Goal: Task Accomplishment & Management: Use online tool/utility

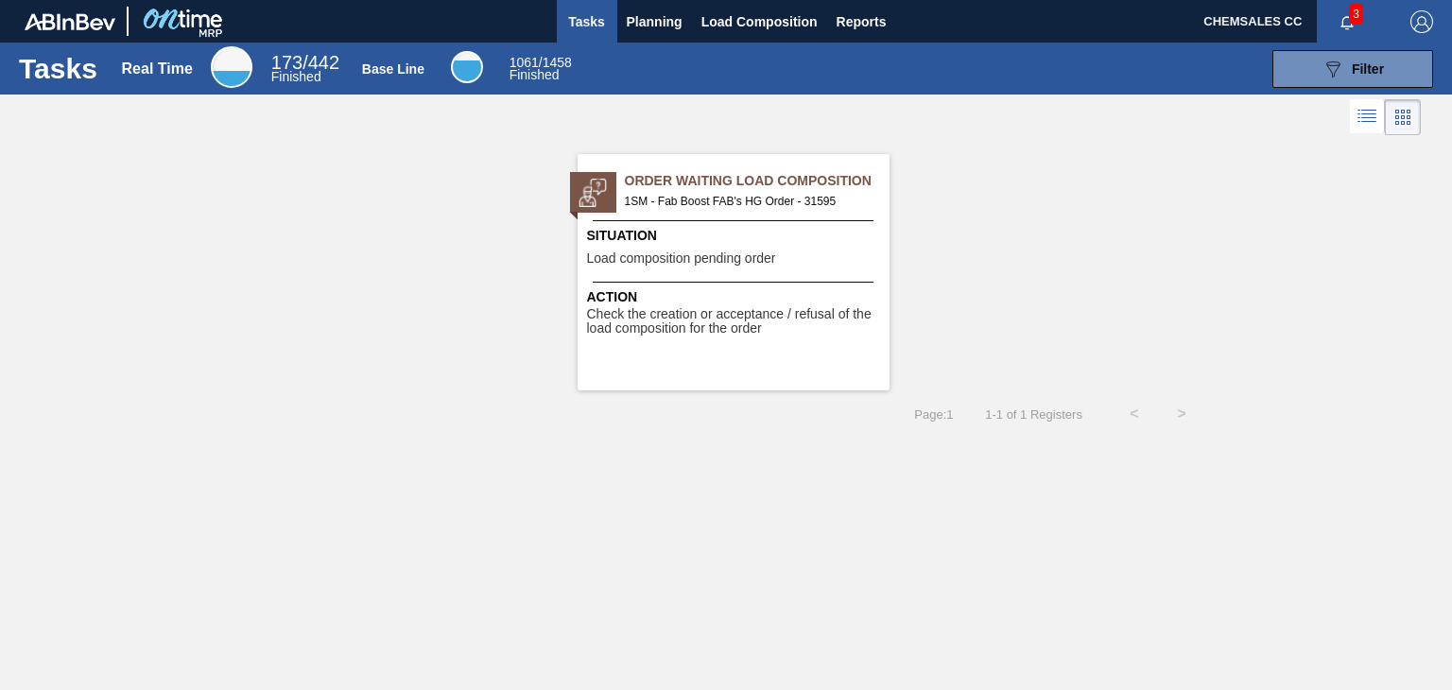
click at [741, 259] on span "Load composition pending order" at bounding box center [681, 259] width 189 height 14
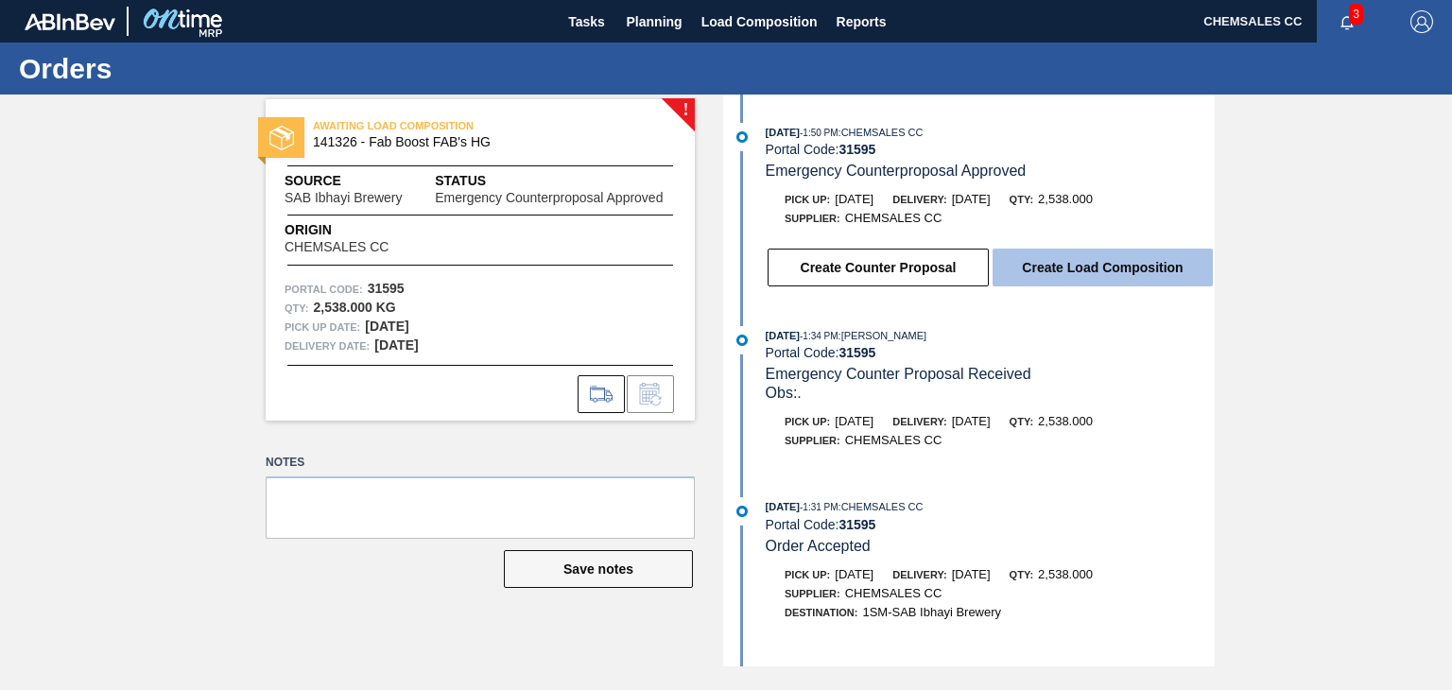
click at [1059, 276] on button "Create Load Composition" at bounding box center [1103, 268] width 220 height 38
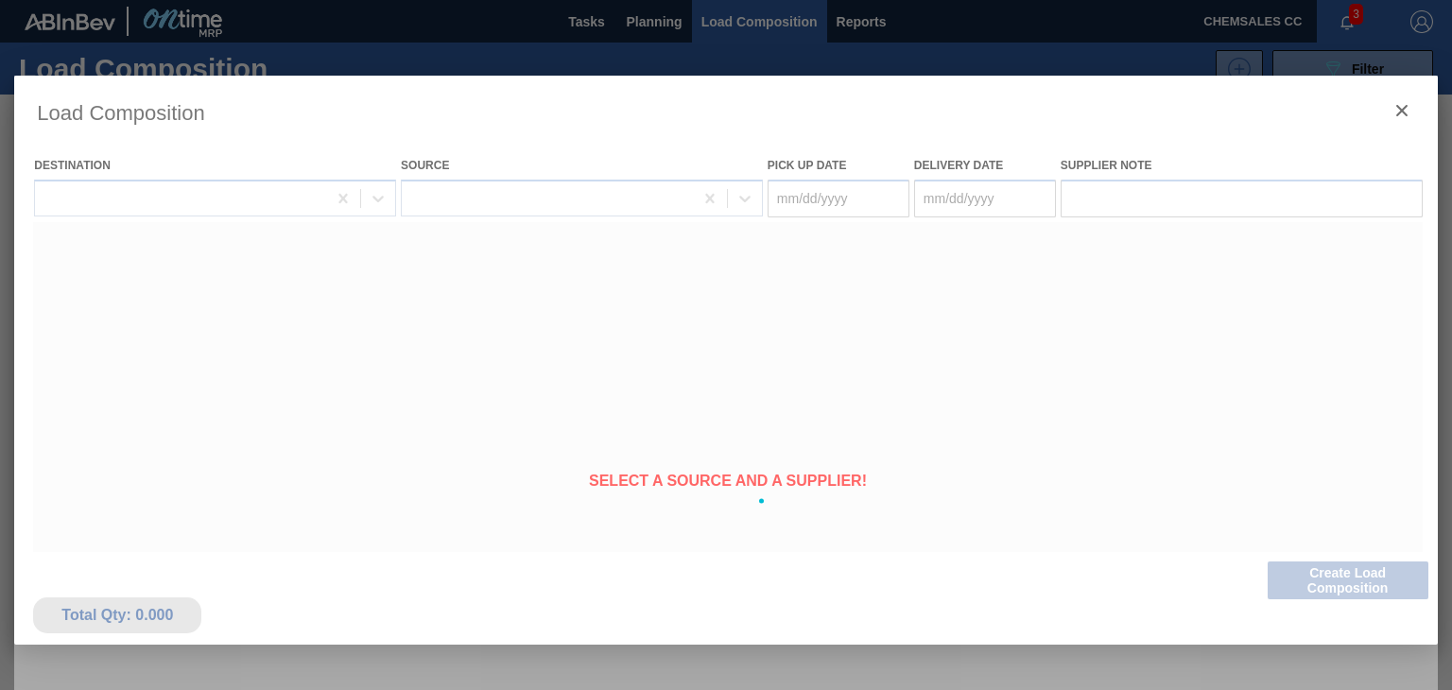
type Date "[DATE]"
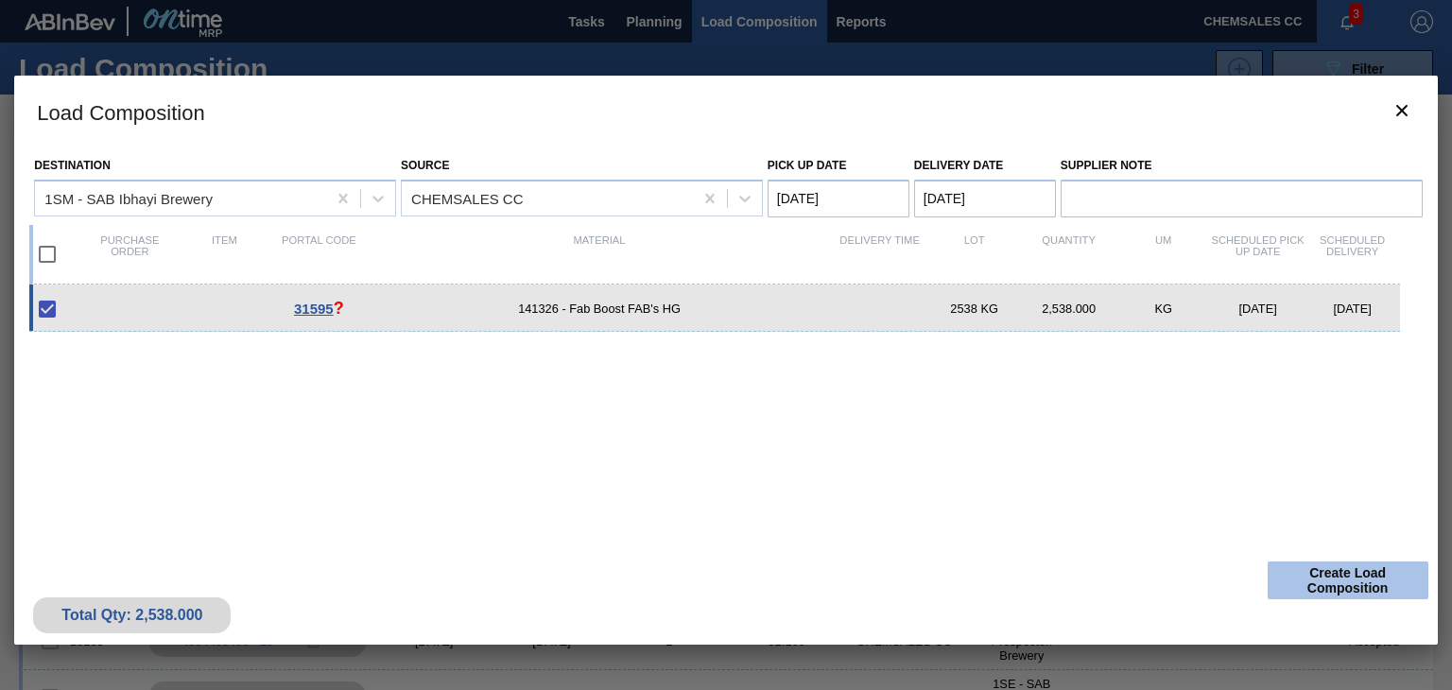
click at [1297, 570] on button "Create Load Composition" at bounding box center [1348, 581] width 161 height 38
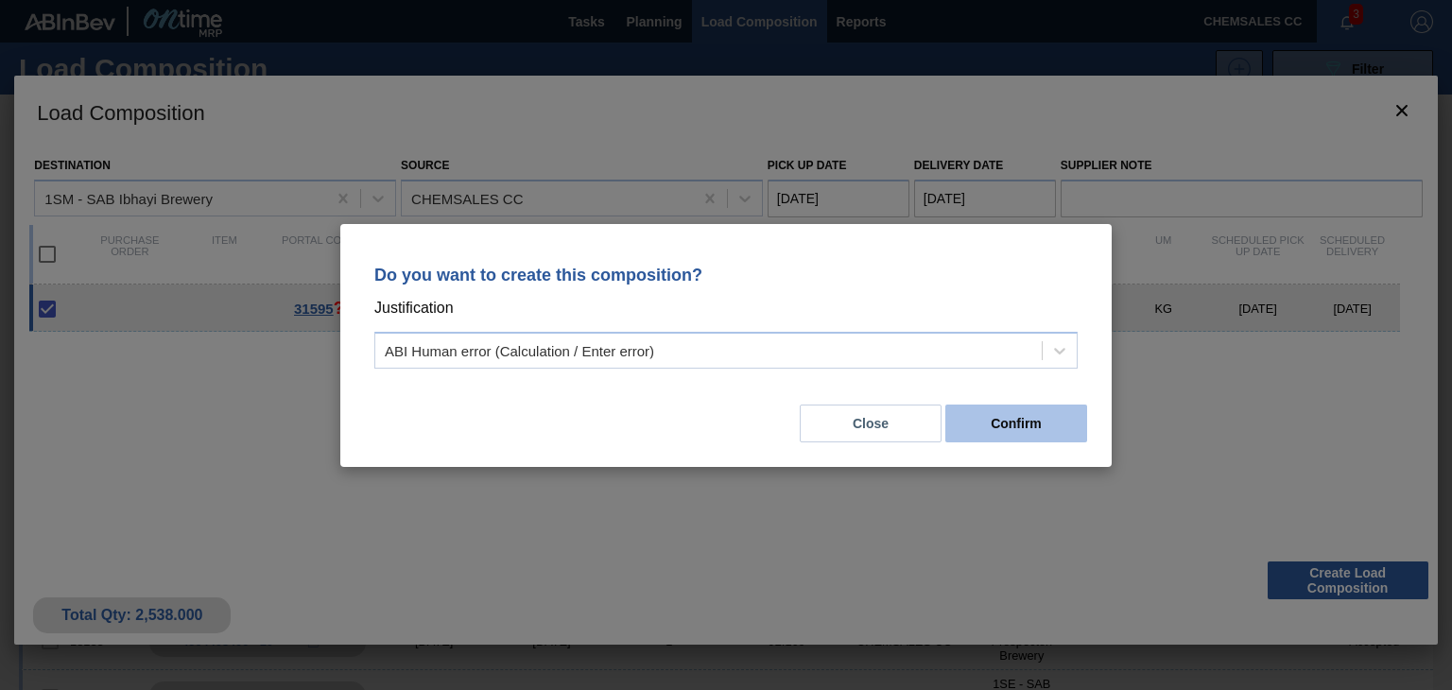
click at [1025, 435] on button "Confirm" at bounding box center [1016, 424] width 142 height 38
